Goal: Download file/media

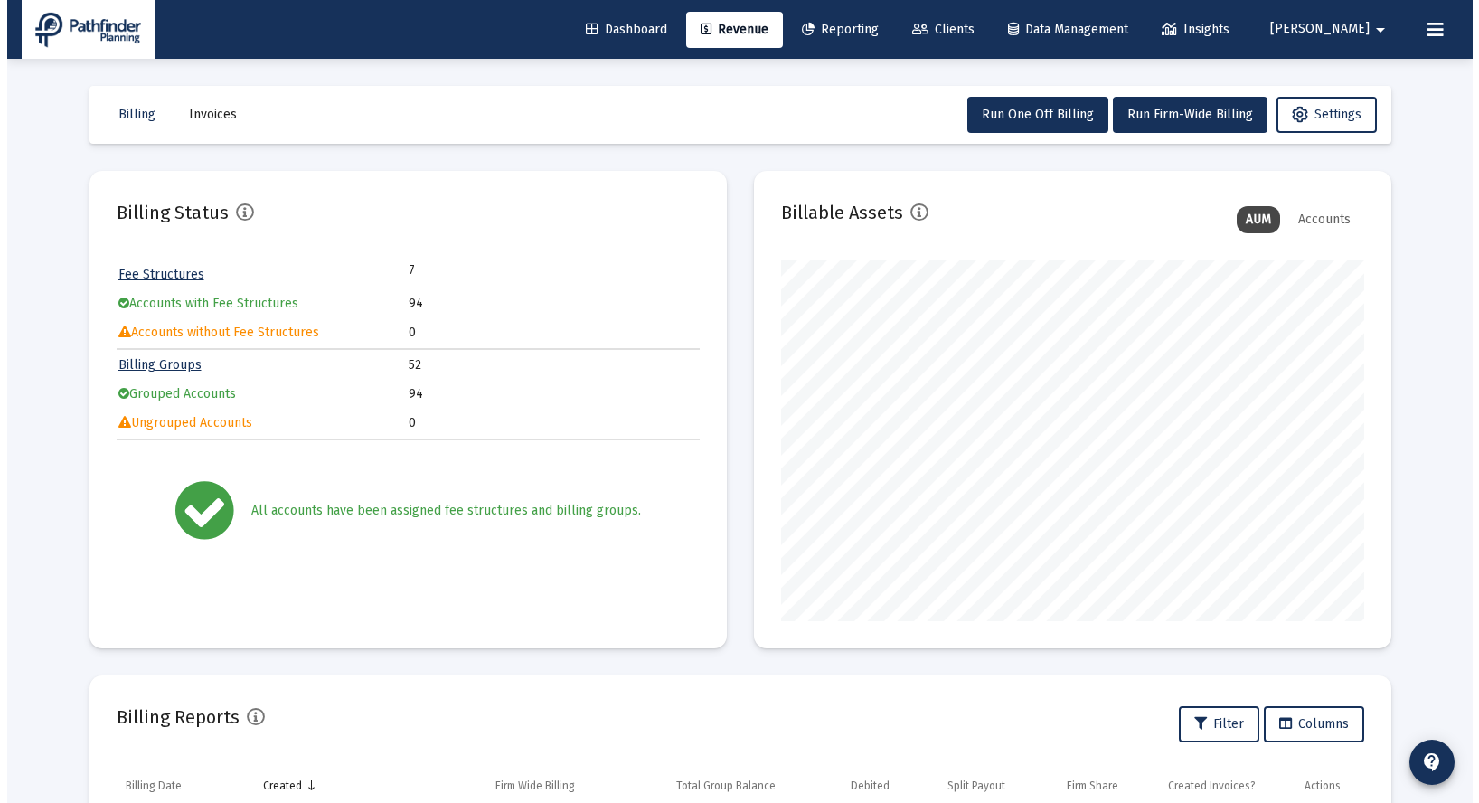
scroll to position [362, 583]
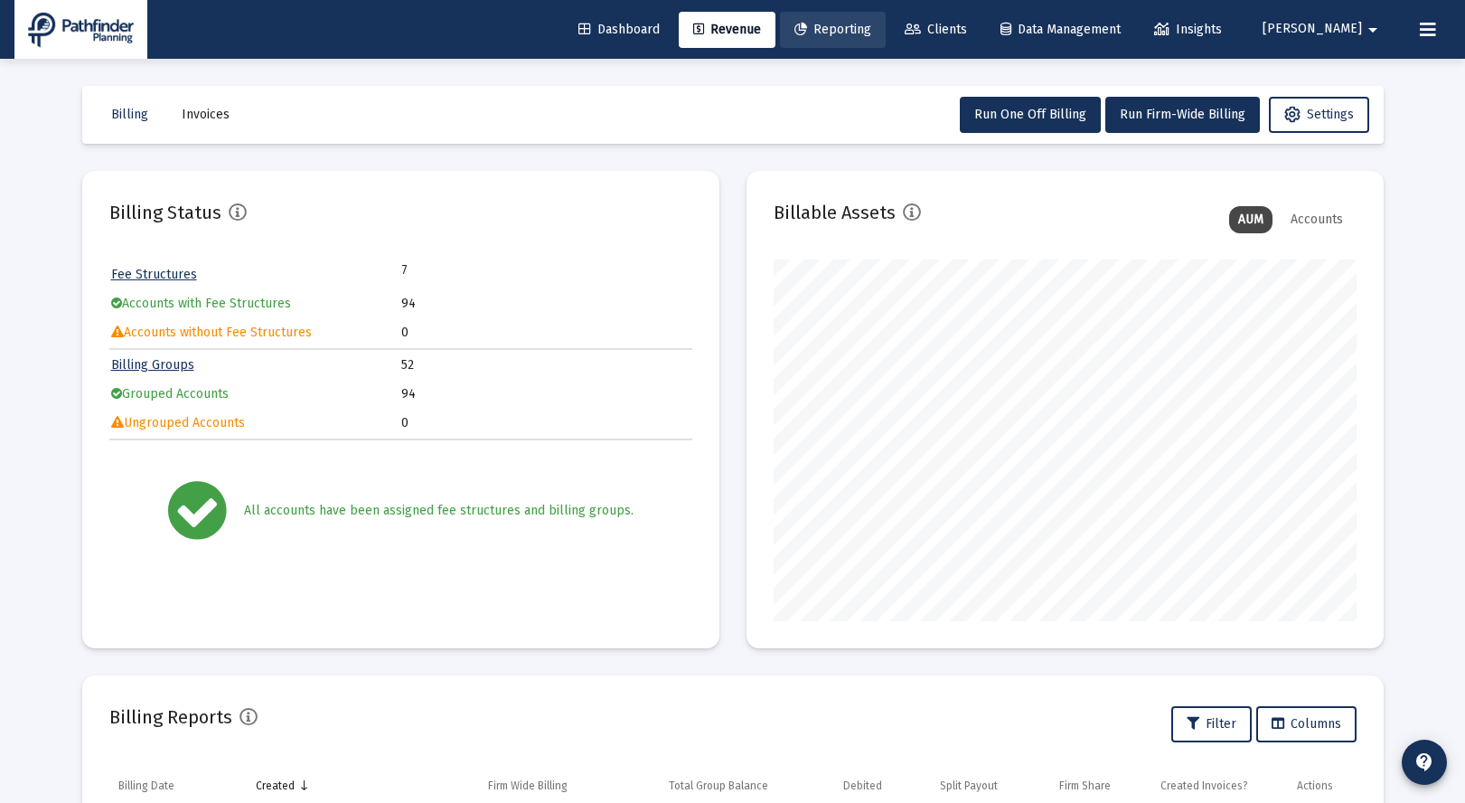
click at [871, 33] on span "Reporting" at bounding box center [833, 29] width 77 height 15
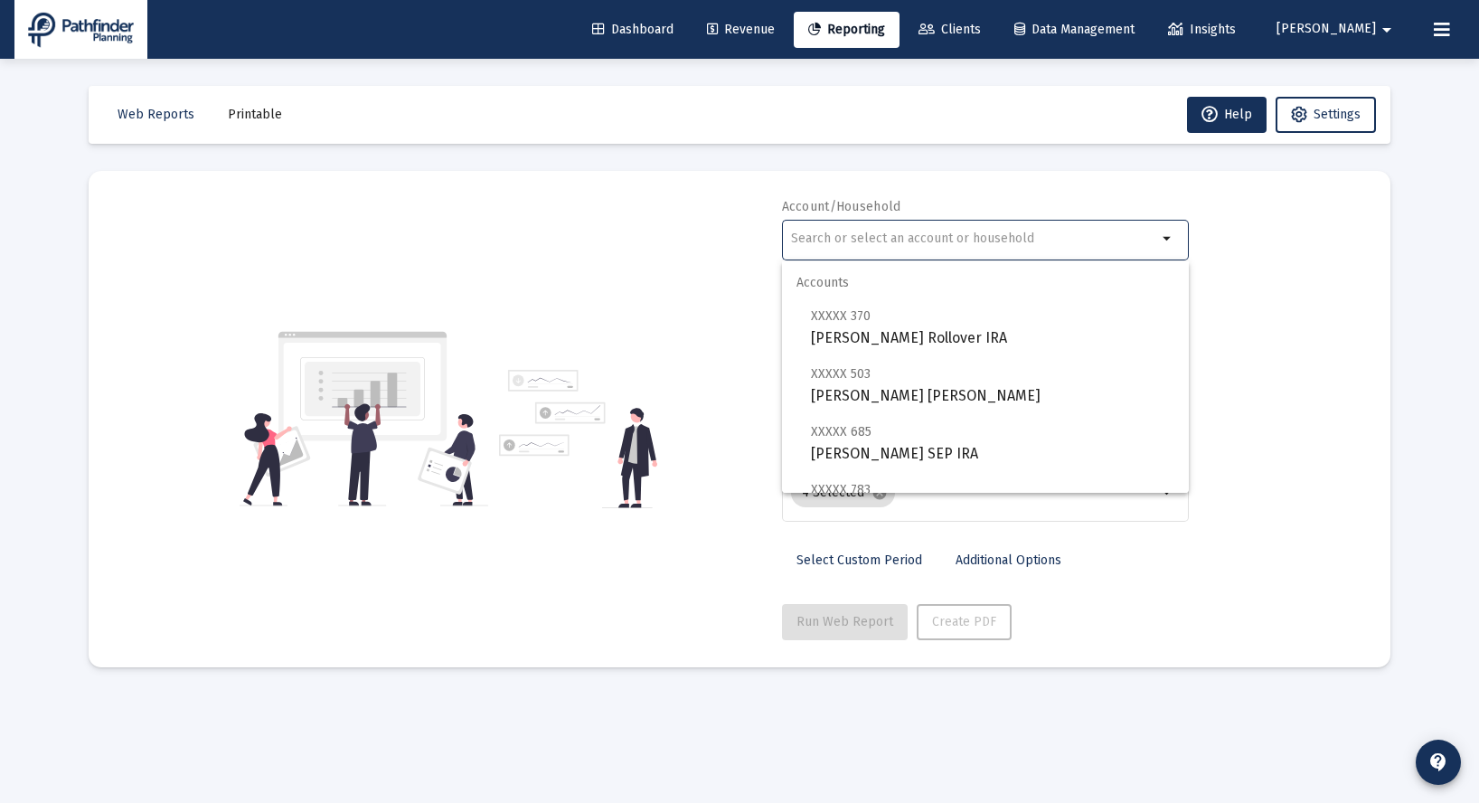
click at [1123, 240] on input "text" at bounding box center [974, 238] width 366 height 14
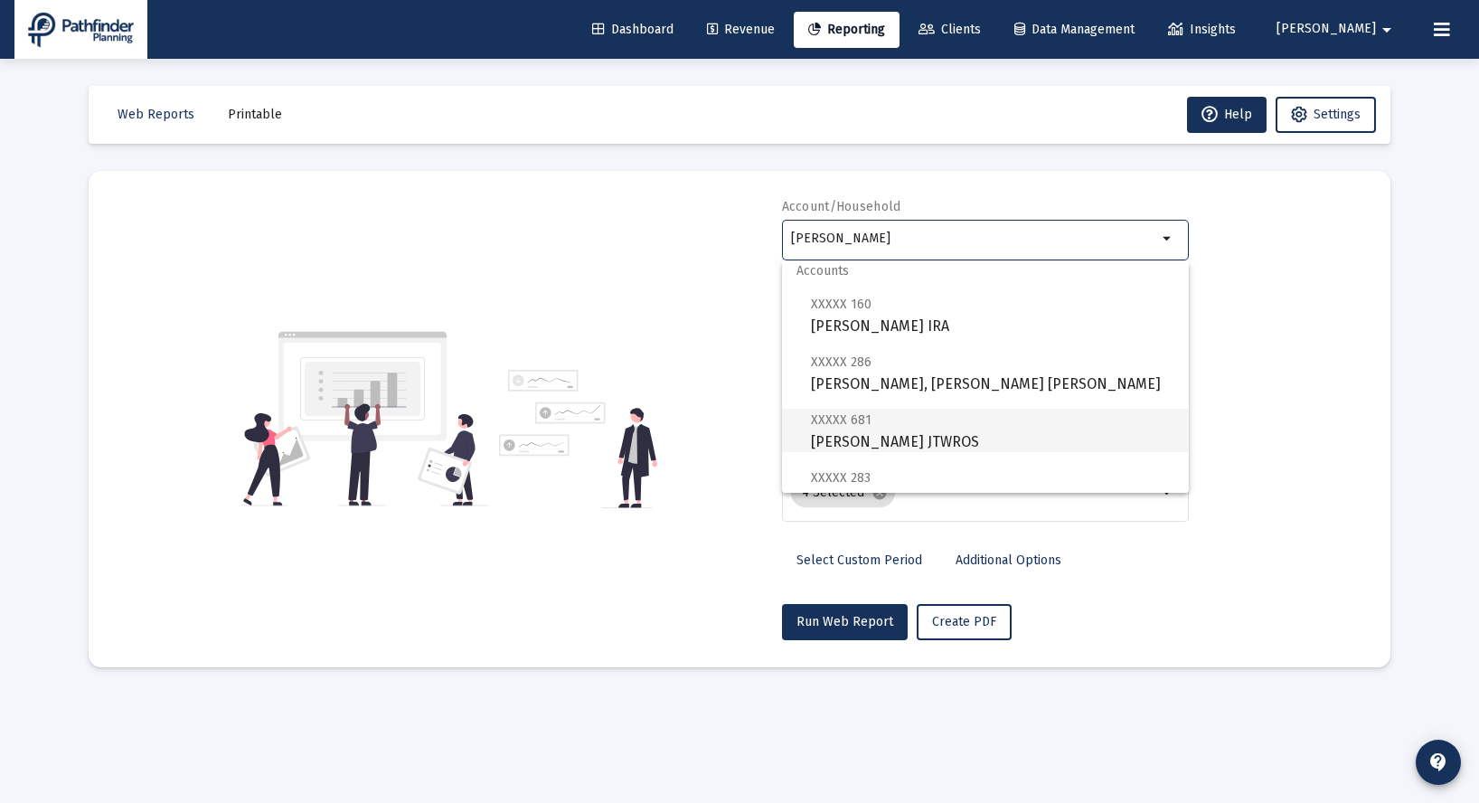
scroll to position [130, 0]
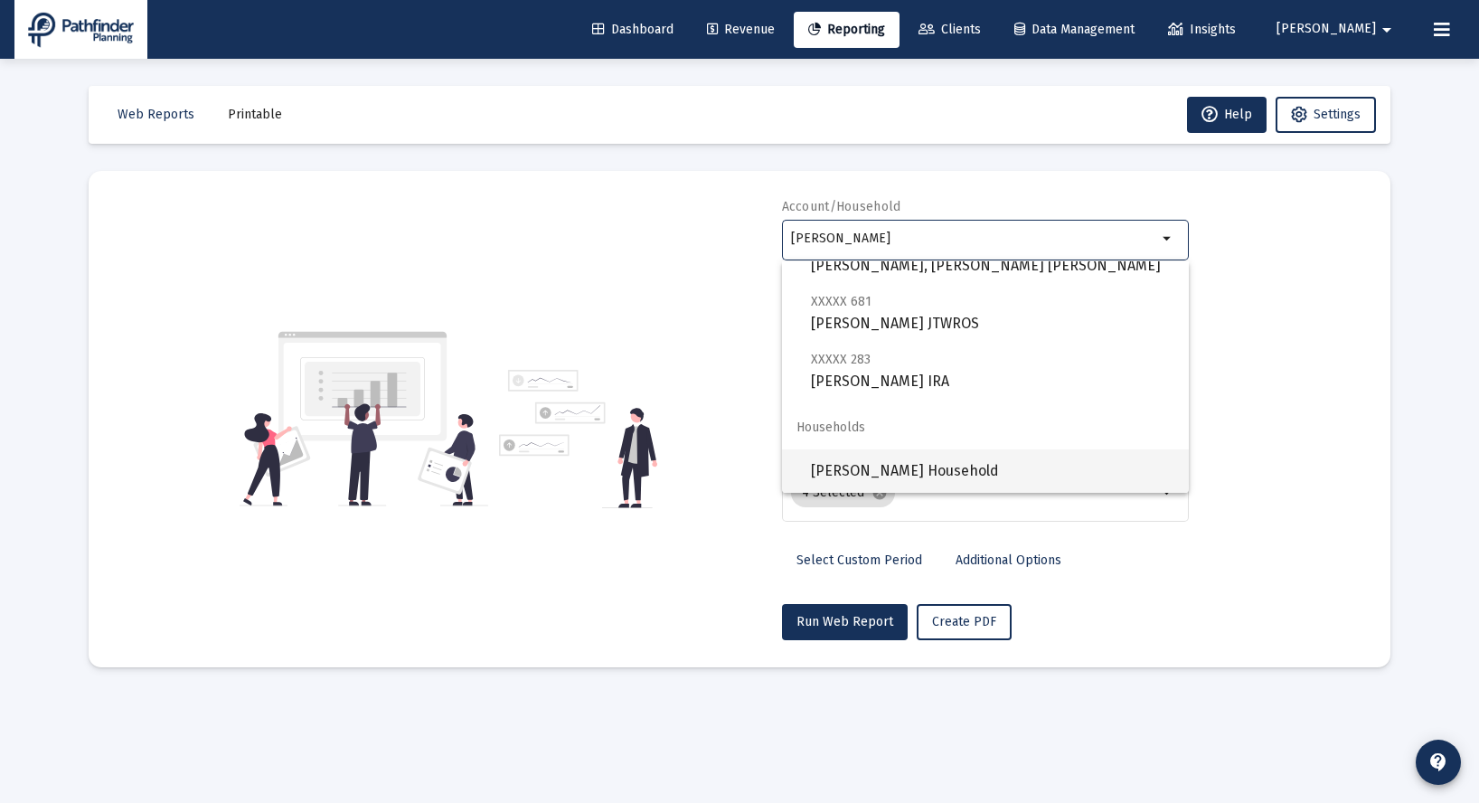
click at [942, 465] on span "[PERSON_NAME] Household" at bounding box center [992, 470] width 363 height 43
type input "[PERSON_NAME] Household"
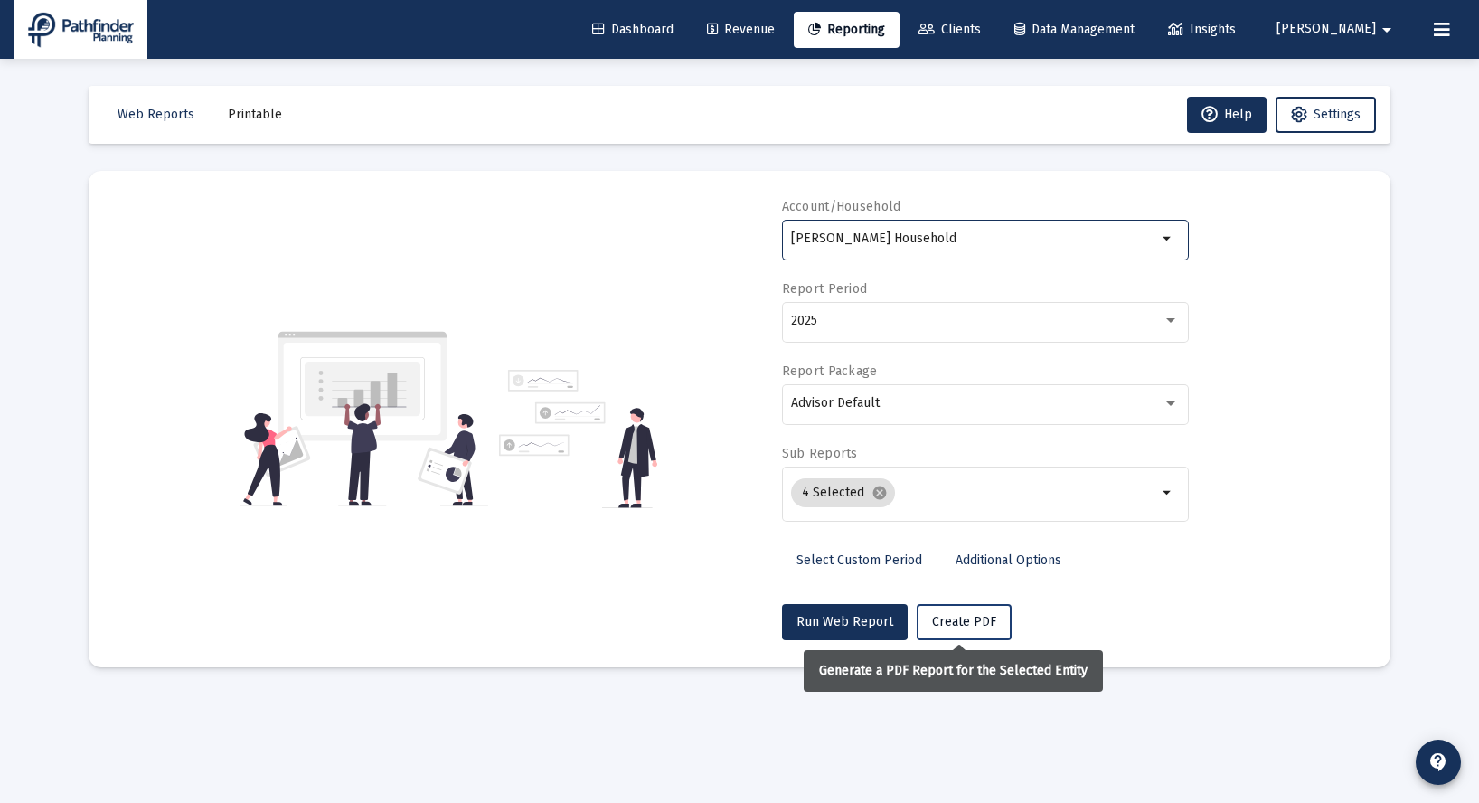
click at [963, 618] on span "Create PDF" at bounding box center [964, 621] width 64 height 15
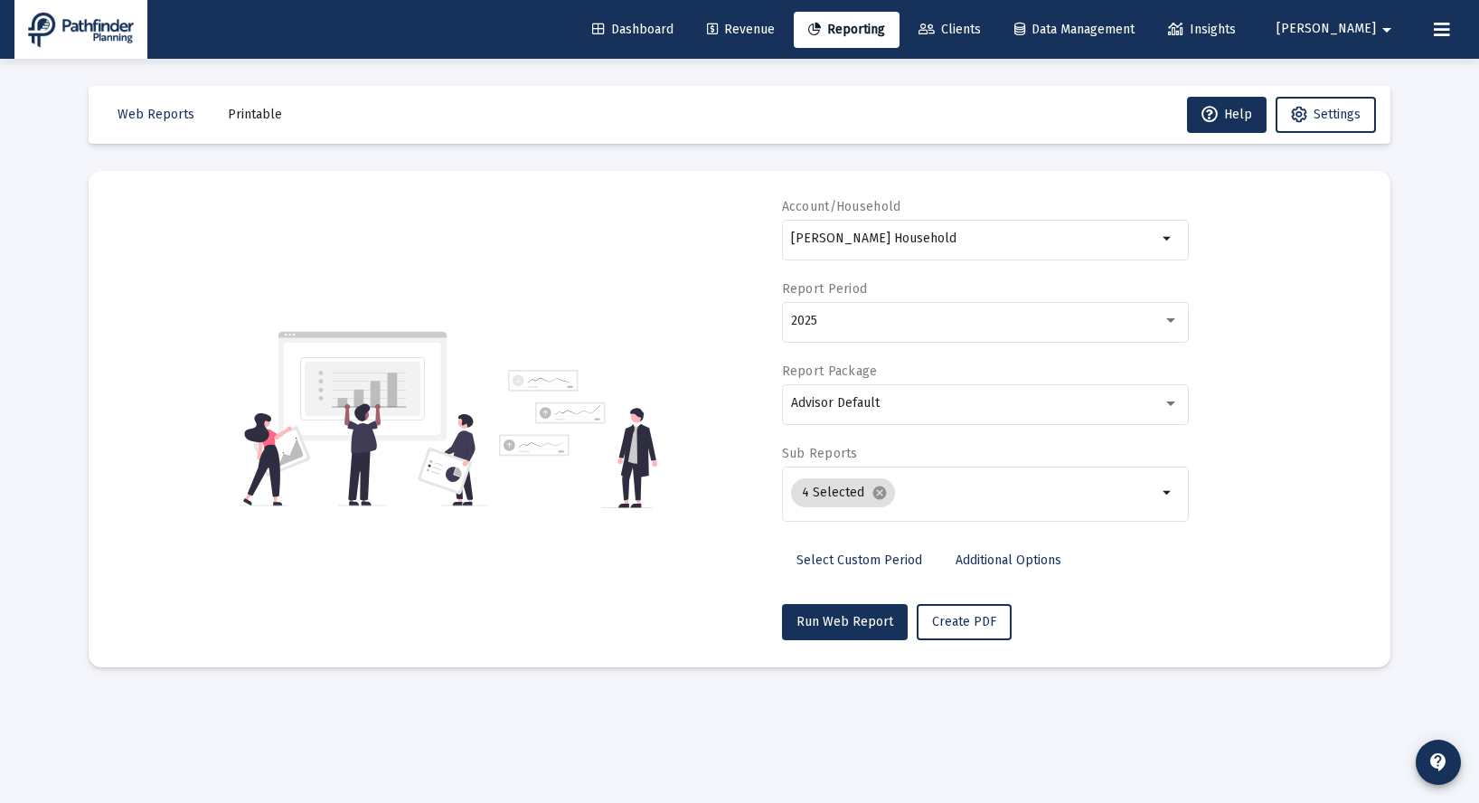
click at [260, 117] on span "Printable" at bounding box center [255, 114] width 54 height 15
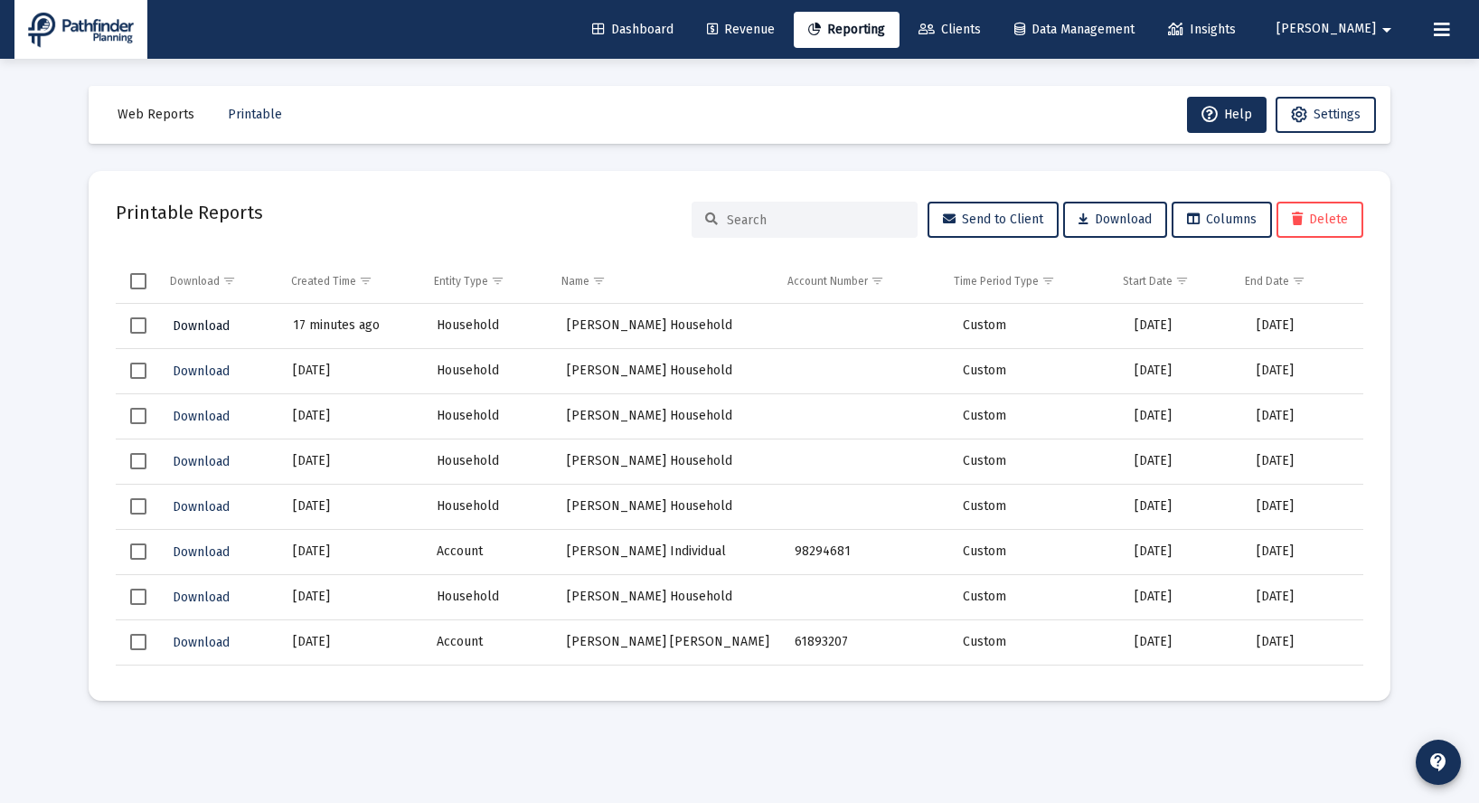
click at [208, 324] on span "Download" at bounding box center [201, 325] width 57 height 15
